Goal: Information Seeking & Learning: Learn about a topic

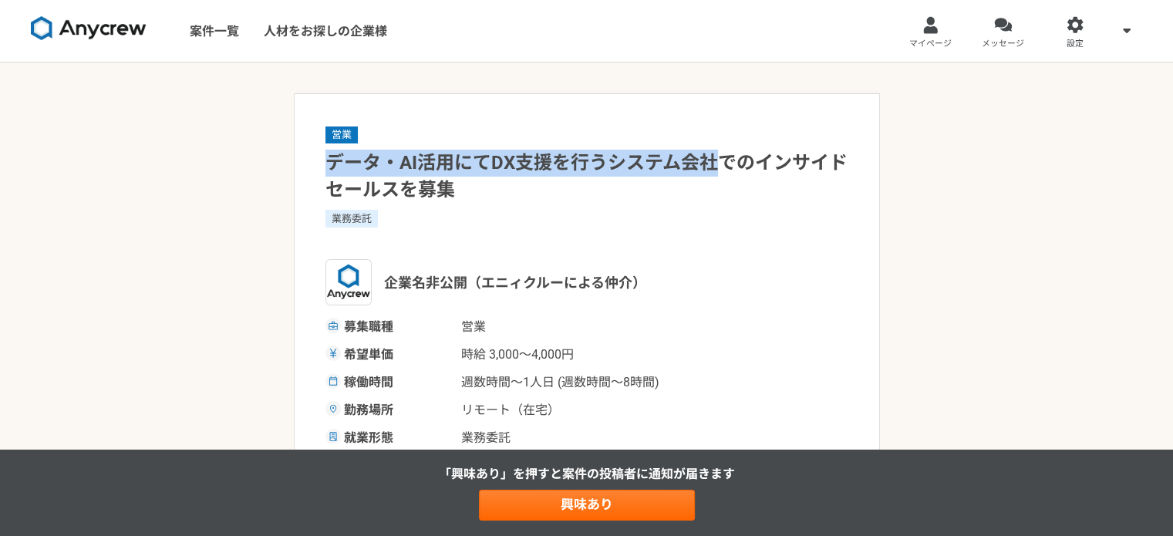
drag, startPoint x: 327, startPoint y: 160, endPoint x: 714, endPoint y: 161, distance: 387.3
click at [714, 161] on h1 "データ・AI活用にてDX支援を行うシステム会社でのインサイドセールスを募集" at bounding box center [587, 177] width 523 height 54
copy h1 "データ・AI活用にてDX支援を行うシステム会社"
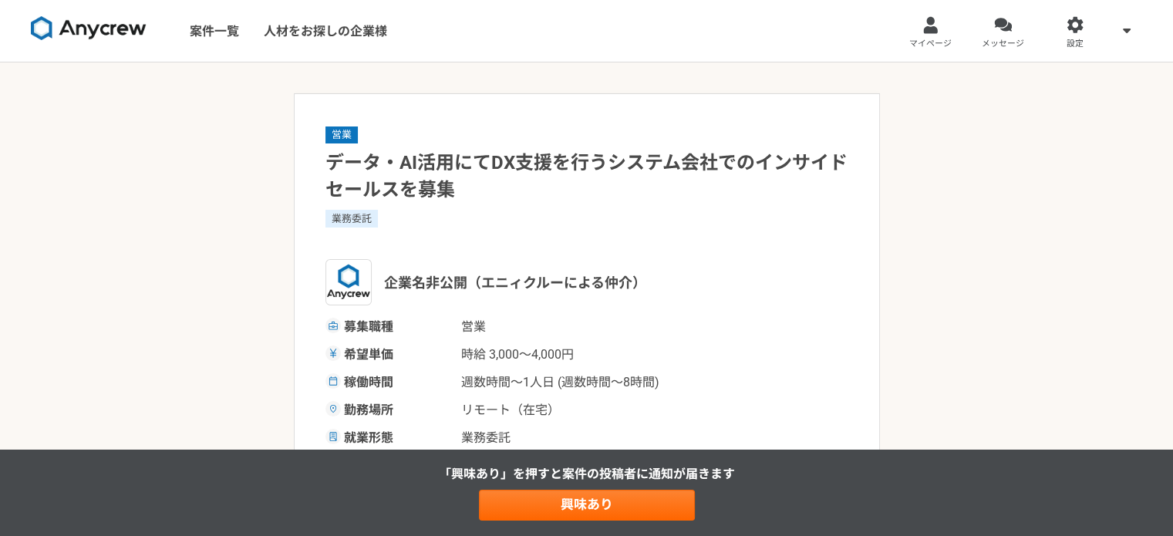
click at [609, 191] on h1 "データ・AI活用にてDX支援を行うシステム会社でのインサイドセールスを募集" at bounding box center [587, 177] width 523 height 54
click at [951, 36] on link "マイページ" at bounding box center [931, 31] width 73 height 62
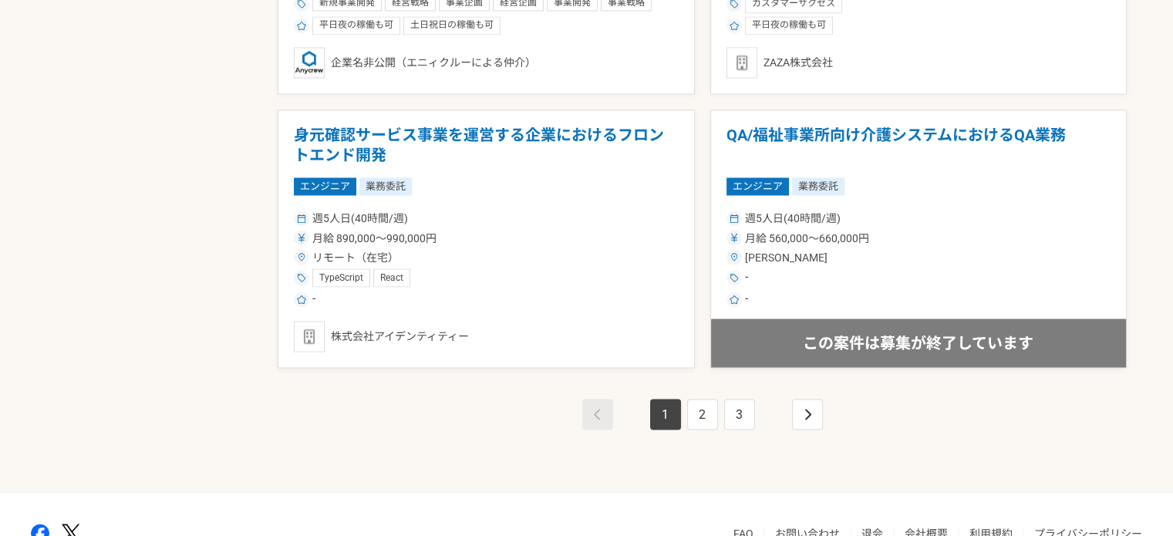
scroll to position [2777, 0]
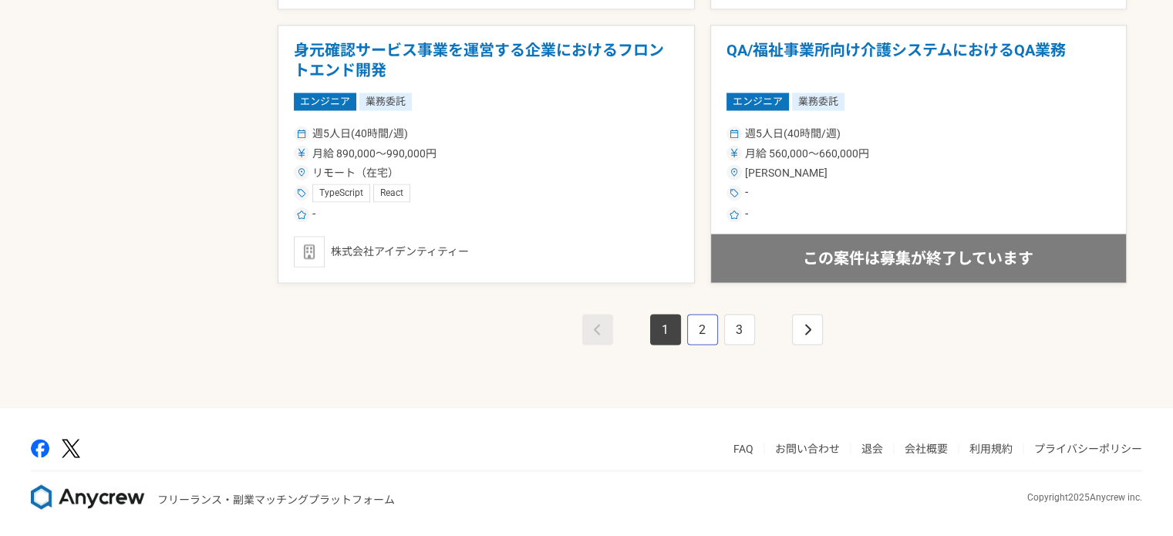
click at [703, 321] on link "2" at bounding box center [702, 329] width 31 height 31
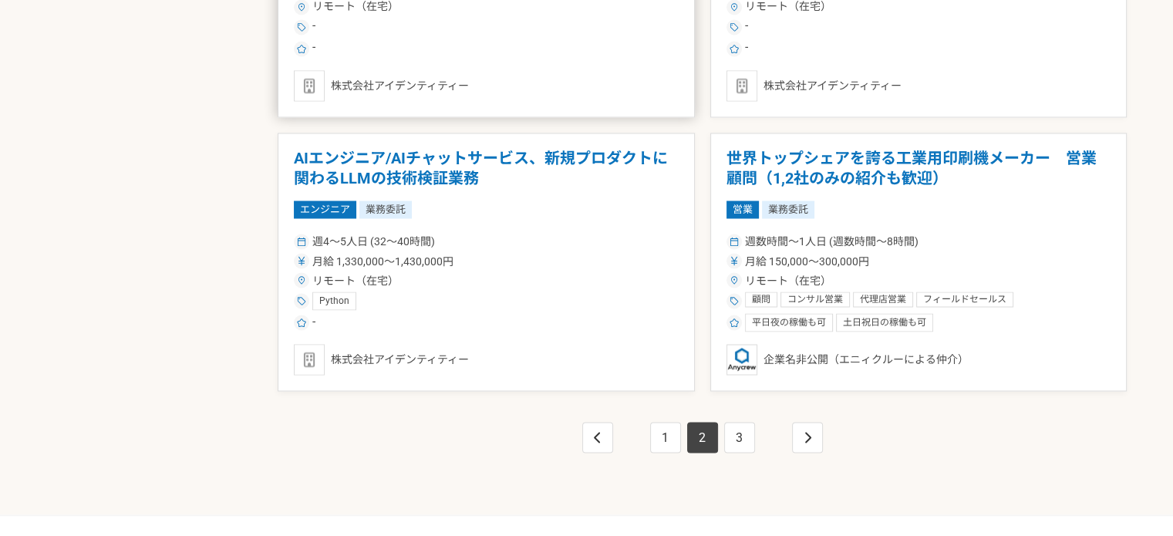
scroll to position [2700, 0]
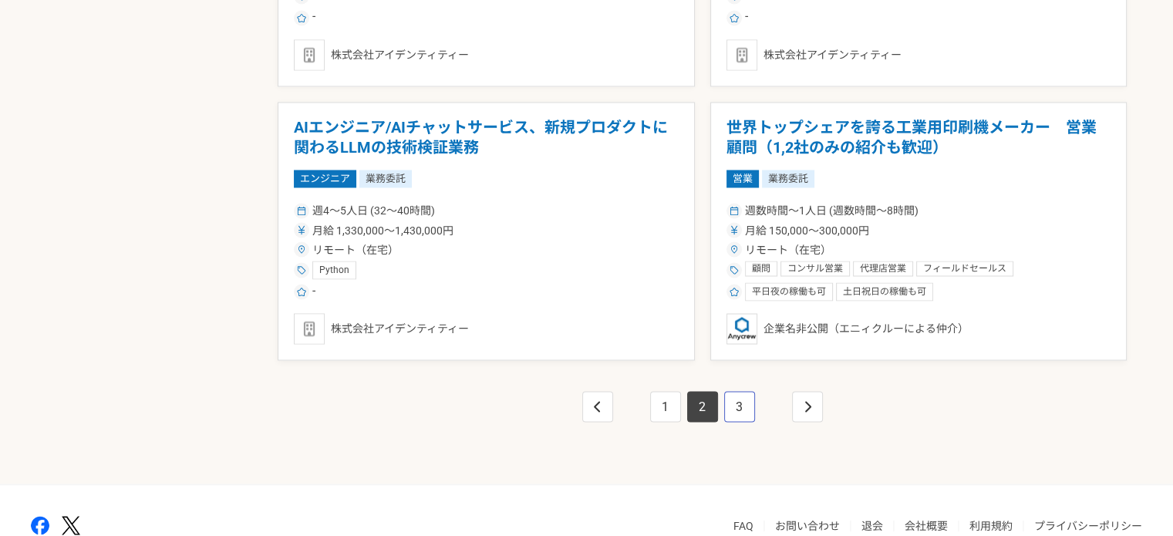
click at [739, 395] on link "3" at bounding box center [739, 406] width 31 height 31
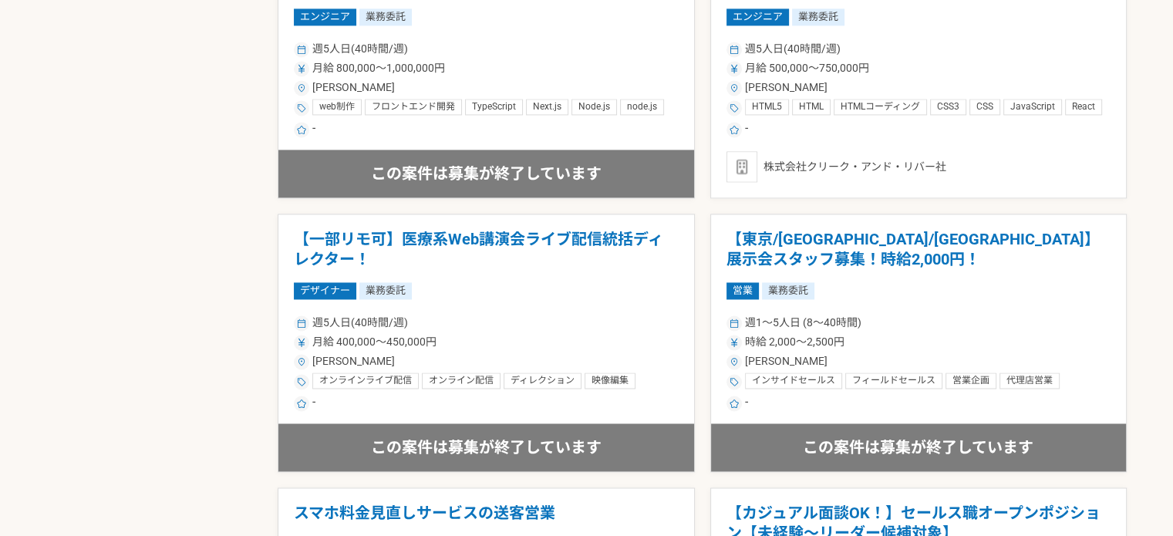
scroll to position [2700, 0]
